Goal: Go to known website: Access a specific website the user already knows

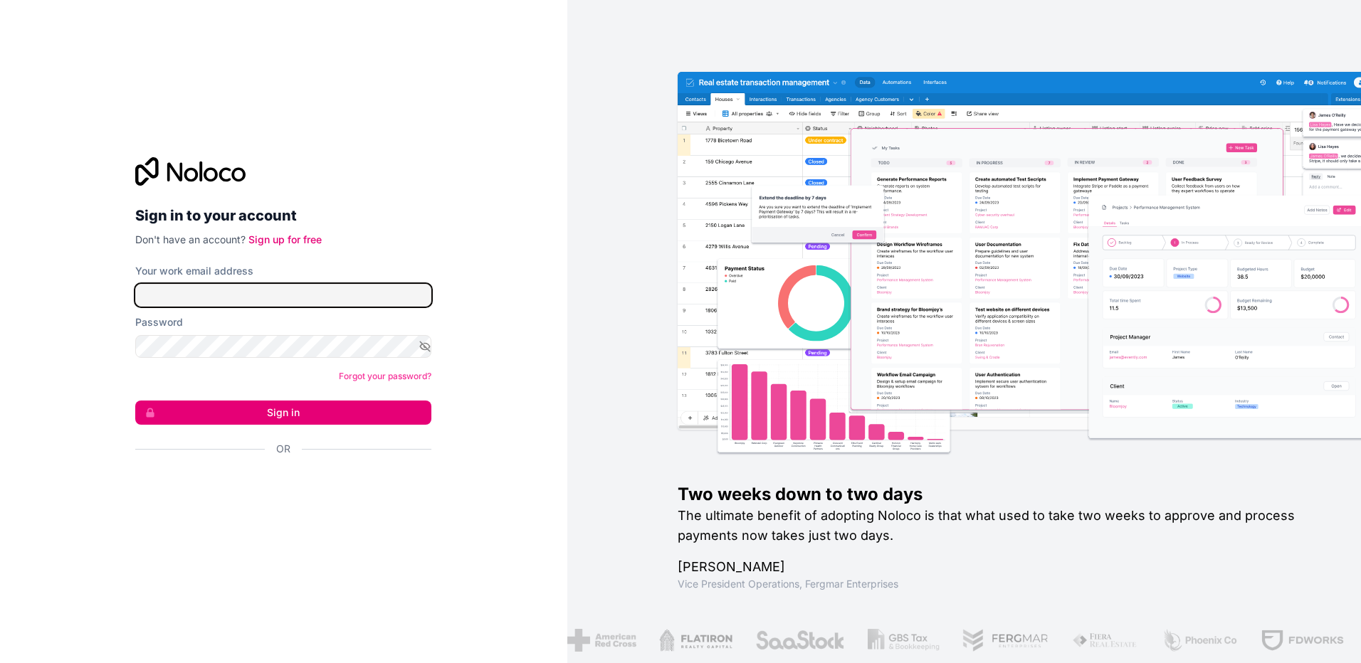
click at [231, 292] on input "Your work email address" at bounding box center [283, 295] width 296 height 23
type input "SYSTEMS@avenuetaxservices.com"
click at [269, 412] on button "Sign in" at bounding box center [283, 413] width 296 height 24
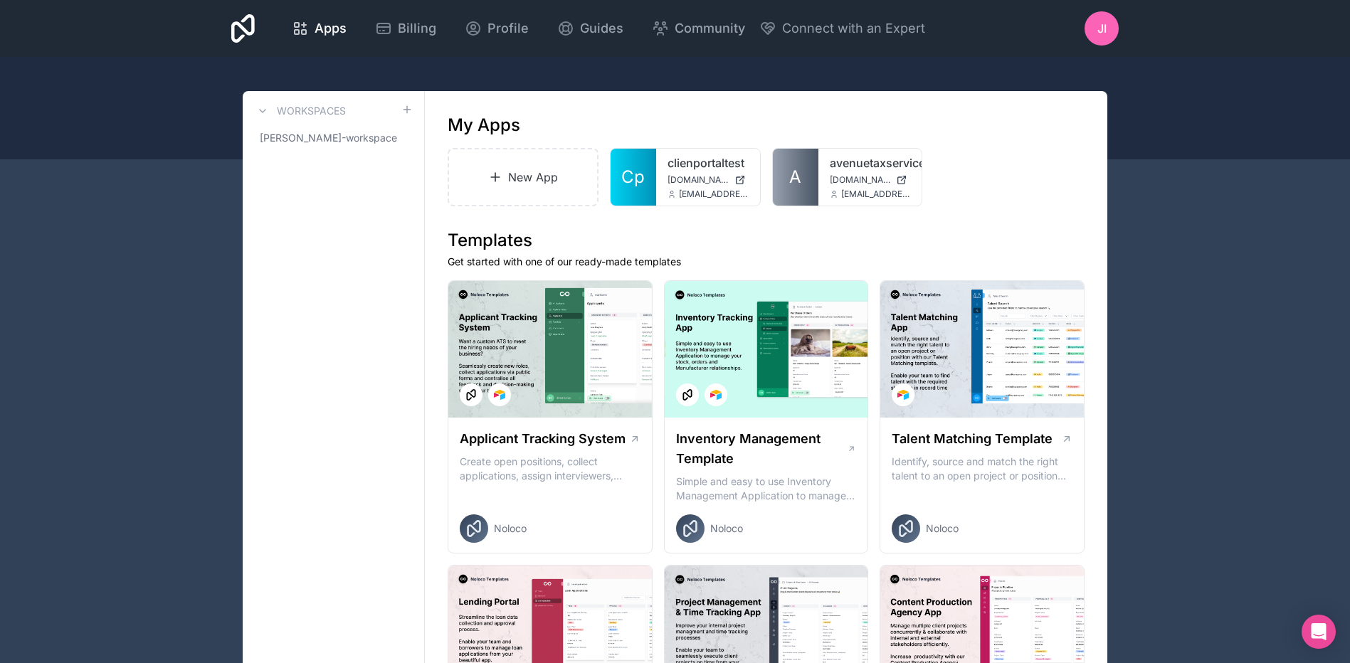
click at [843, 176] on span "avenuetaxservice.noloco.co" at bounding box center [860, 179] width 61 height 11
